Goal: Information Seeking & Learning: Learn about a topic

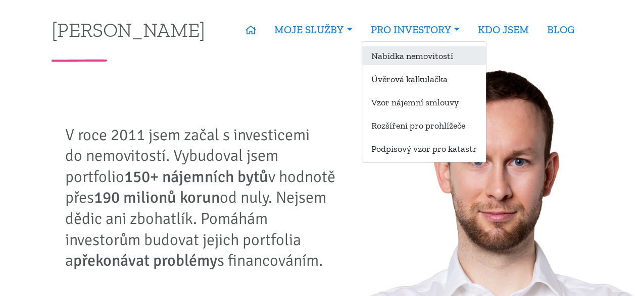
click at [400, 52] on link "Nabídka nemovitostí" at bounding box center [424, 55] width 124 height 19
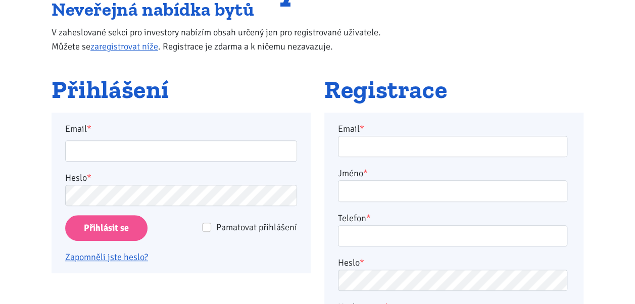
scroll to position [182, 0]
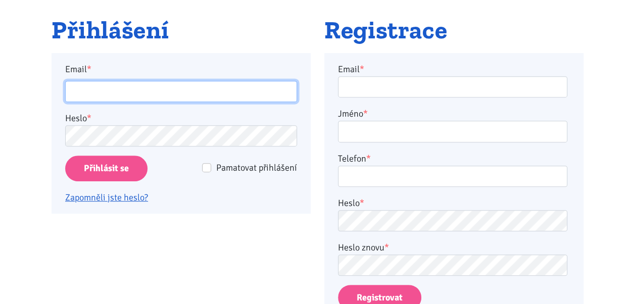
click at [253, 93] on input "Email *" at bounding box center [181, 92] width 232 height 22
type input "bouskatomas1304@gmail.com"
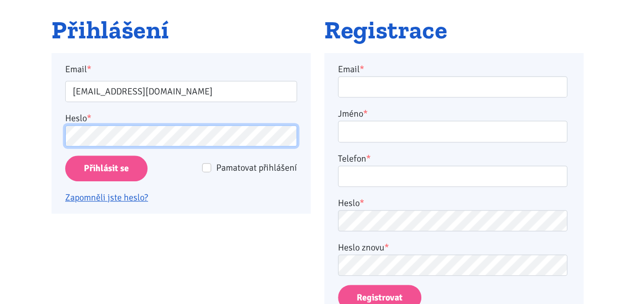
click at [65, 156] on input "Přihlásit se" at bounding box center [106, 169] width 82 height 26
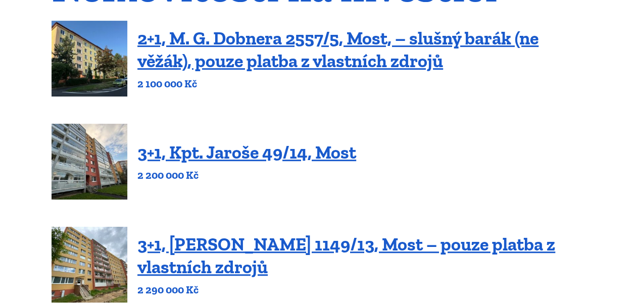
scroll to position [141, 0]
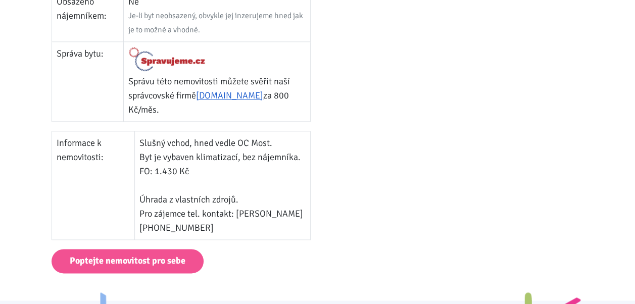
scroll to position [586, 0]
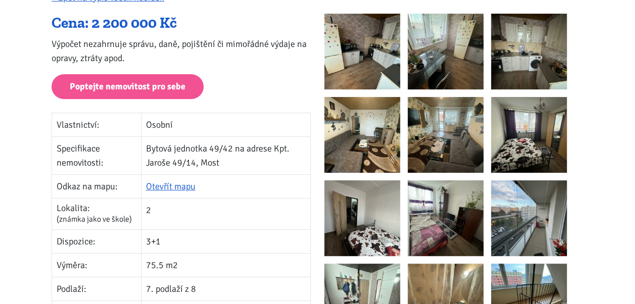
scroll to position [162, 0]
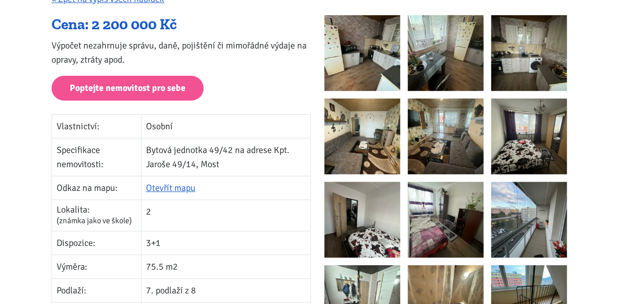
click at [377, 68] on img at bounding box center [362, 53] width 76 height 76
